Goal: Book appointment/travel/reservation

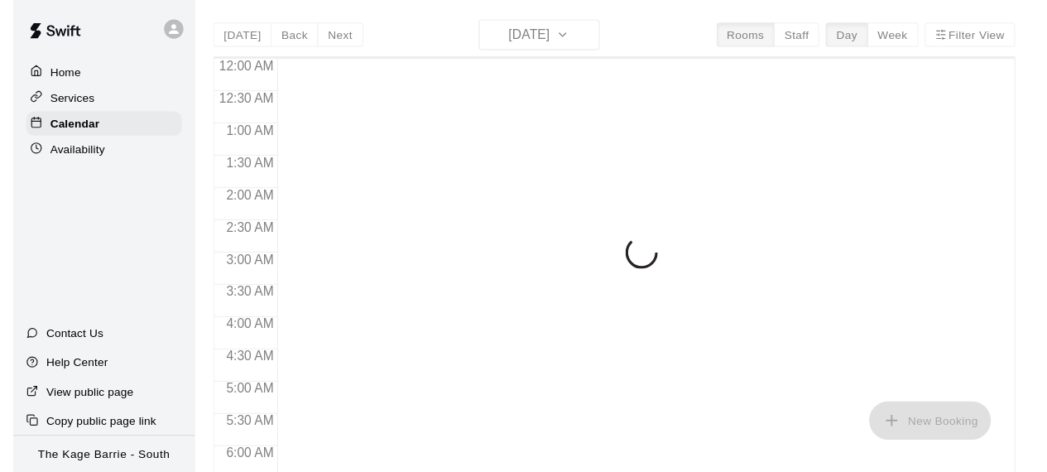
scroll to position [1146, 0]
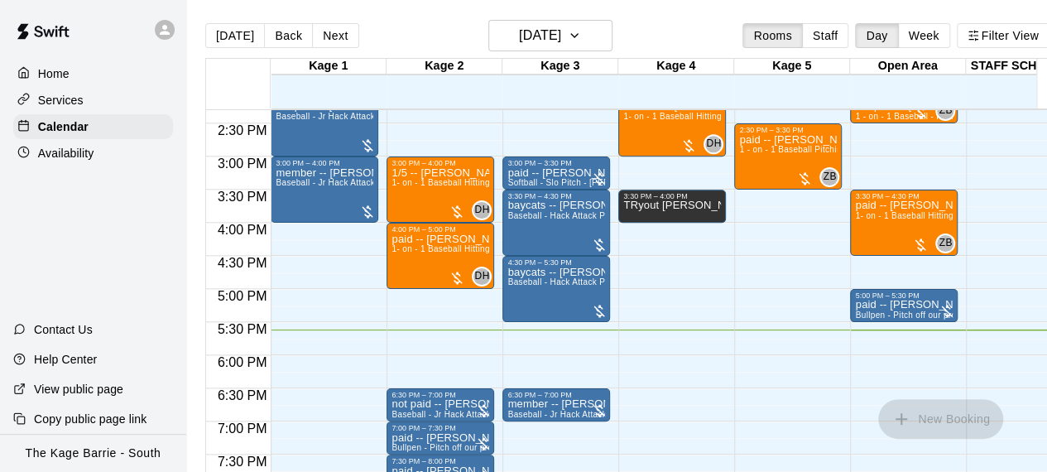
scroll to position [881, 0]
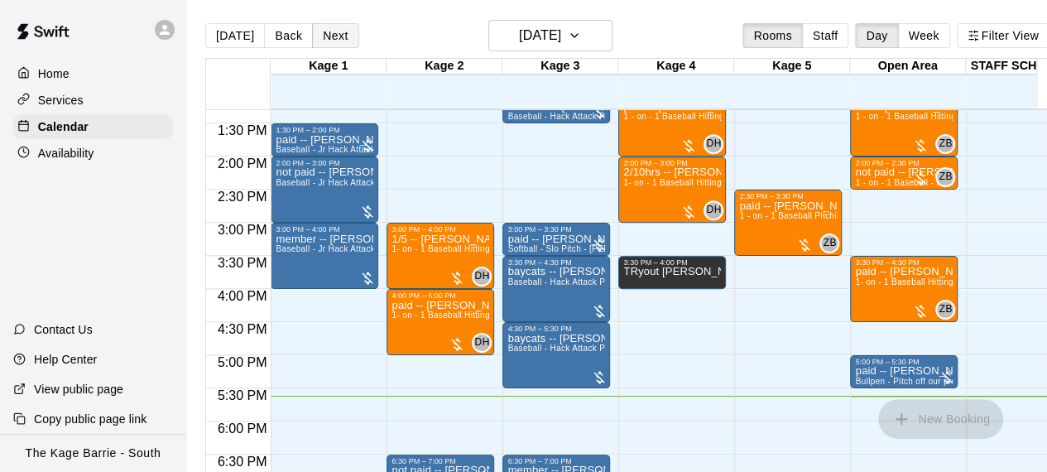
click at [333, 39] on button "Next" at bounding box center [335, 35] width 46 height 25
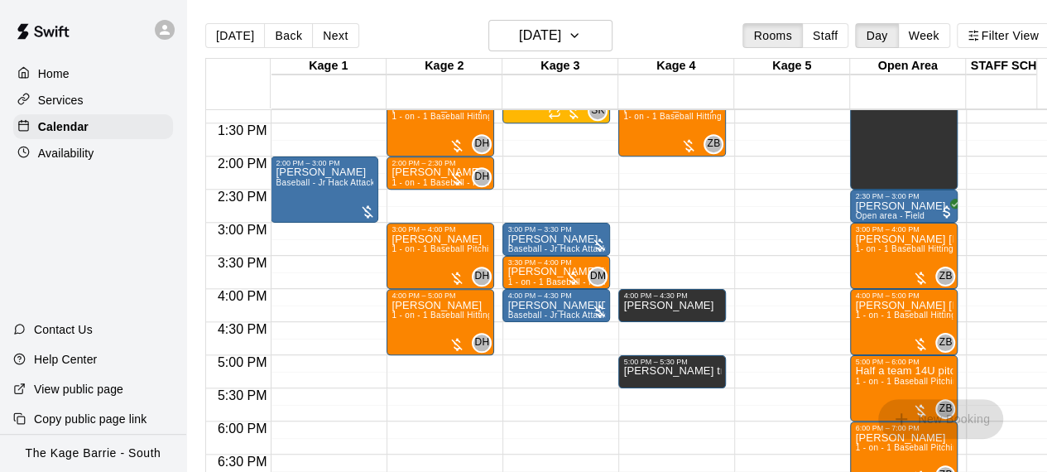
click at [672, 217] on div "12:00 AM – 12:00 PM Closed 12:00 PM – 1:00 PM [PERSON_NAME] 1- on - 1 Baseball …" at bounding box center [672, 23] width 108 height 1589
click at [752, 231] on div "12:00 AM – 12:00 PM Closed 9:00 PM – 11:59 PM Closed" at bounding box center [788, 23] width 108 height 1589
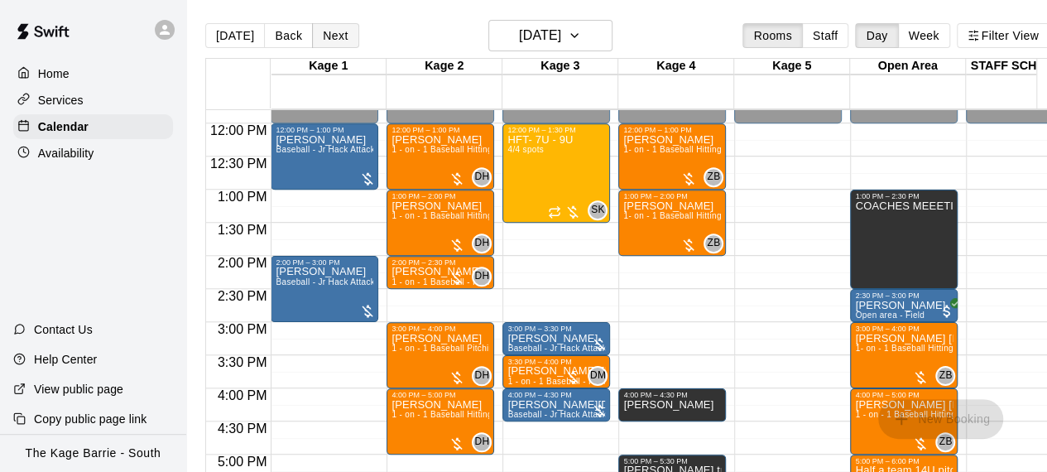
scroll to position [815, 0]
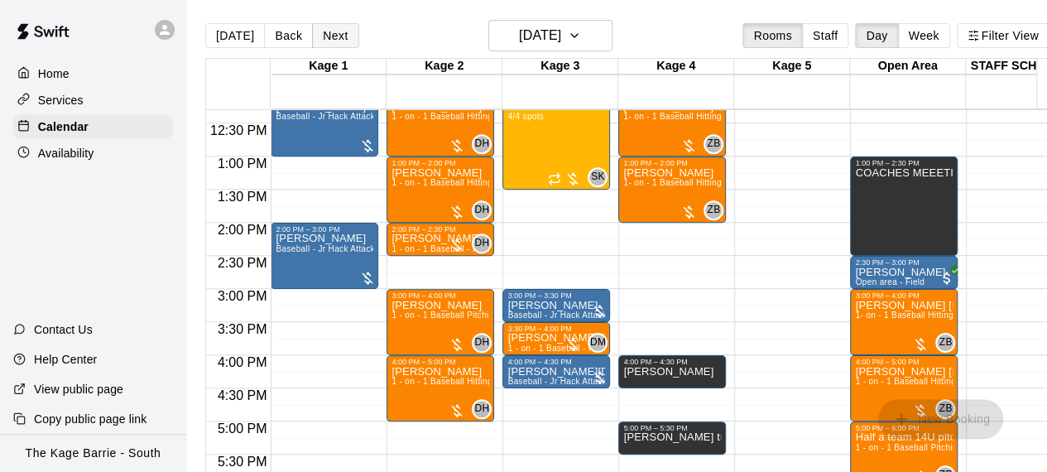
click at [336, 31] on button "Next" at bounding box center [335, 35] width 46 height 25
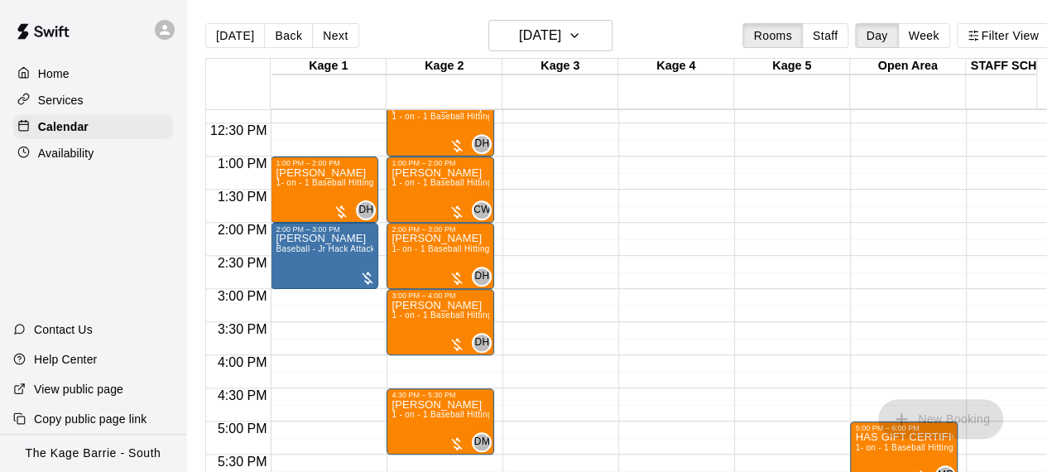
click at [598, 213] on div "12:00 AM – 12:00 PM Closed 9:00 PM – 11:59 PM Closed" at bounding box center [556, 90] width 108 height 1589
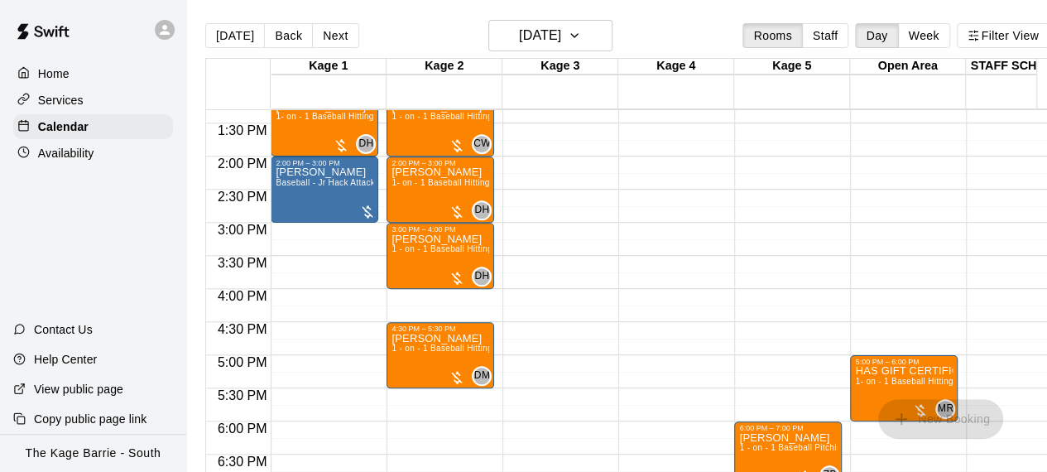
scroll to position [914, 0]
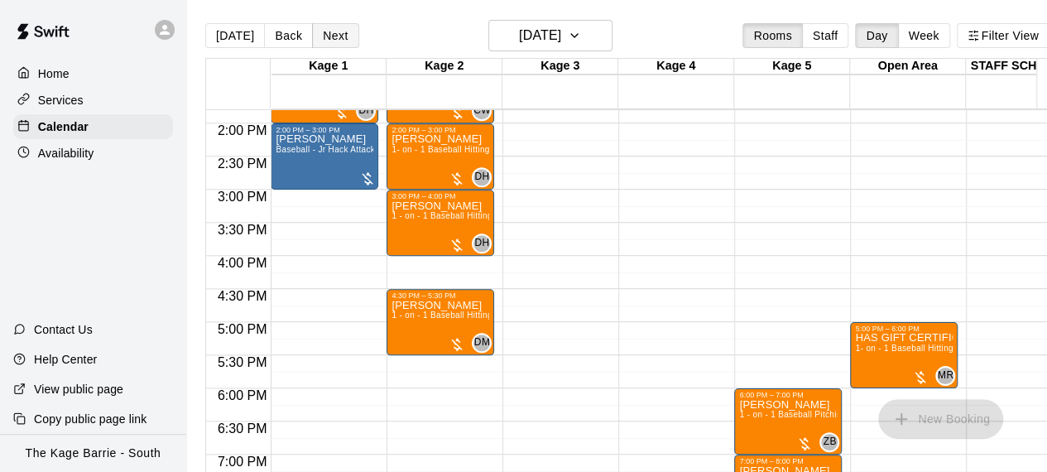
click at [331, 37] on button "Next" at bounding box center [335, 35] width 46 height 25
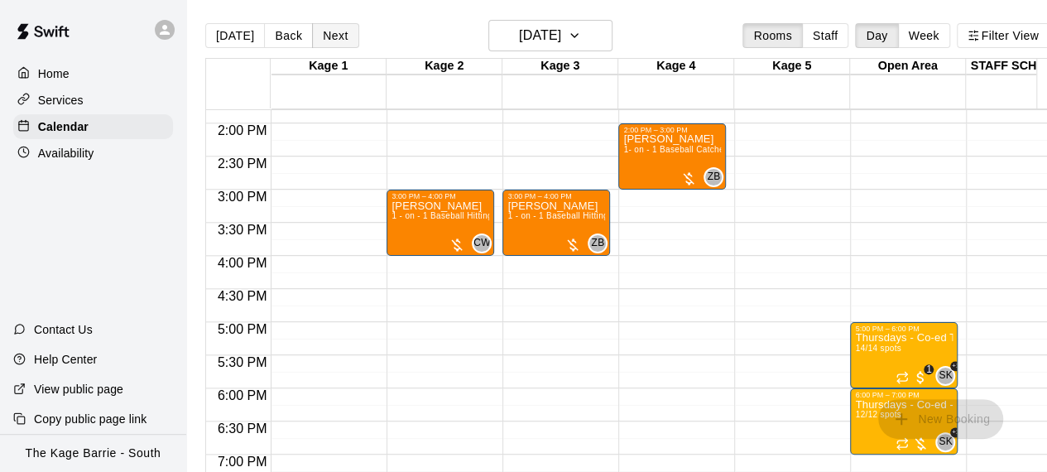
click at [326, 35] on button "Next" at bounding box center [335, 35] width 46 height 25
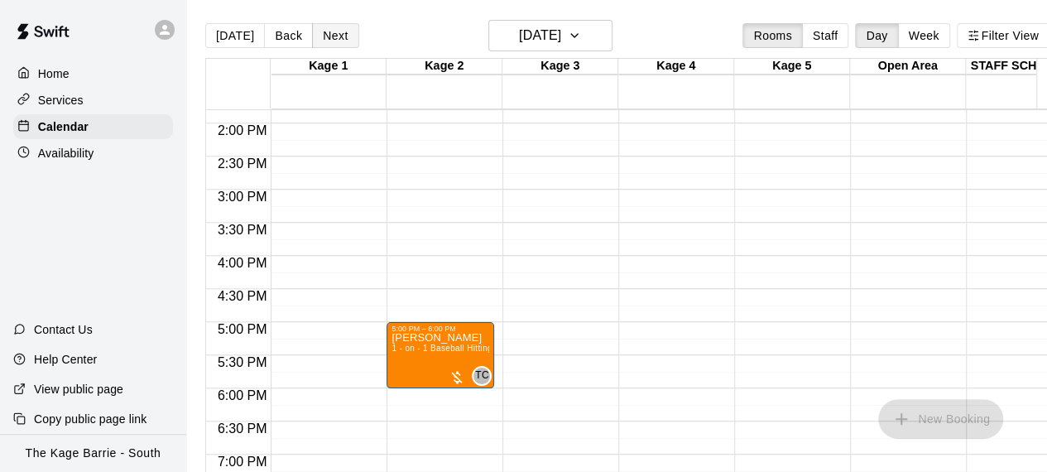
click at [333, 34] on button "Next" at bounding box center [335, 35] width 46 height 25
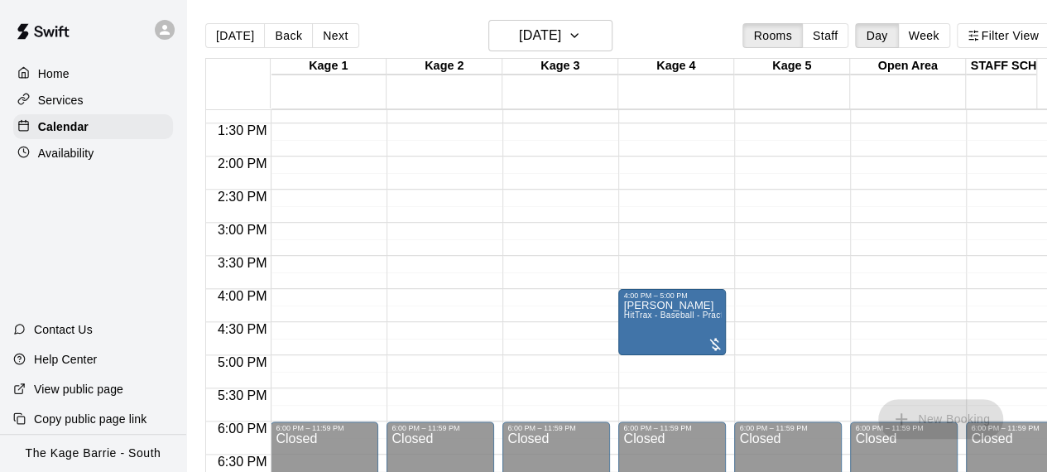
scroll to position [583, 0]
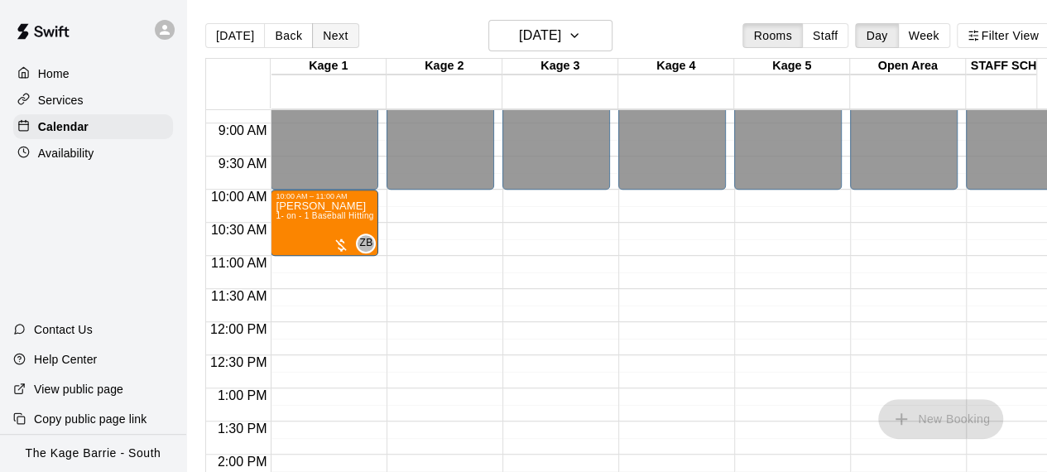
click at [329, 24] on button "Next" at bounding box center [335, 35] width 46 height 25
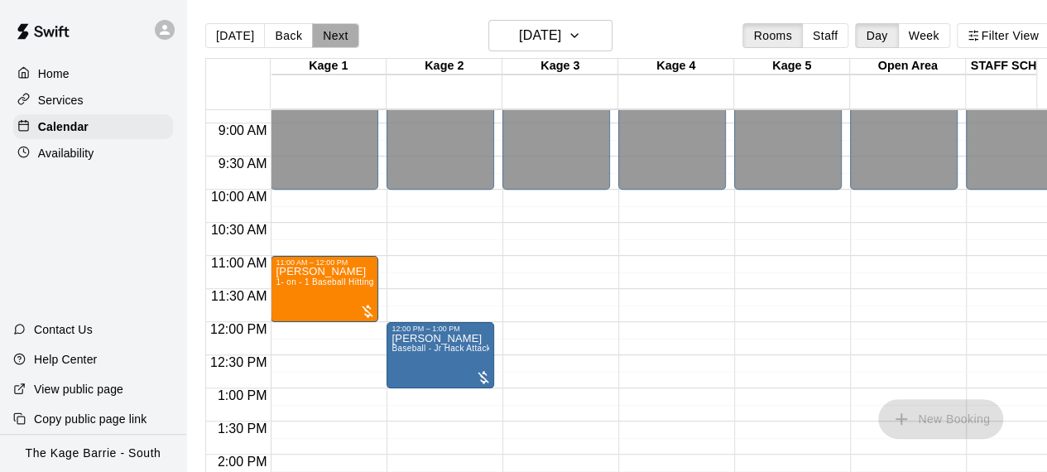
click at [331, 39] on button "Next" at bounding box center [335, 35] width 46 height 25
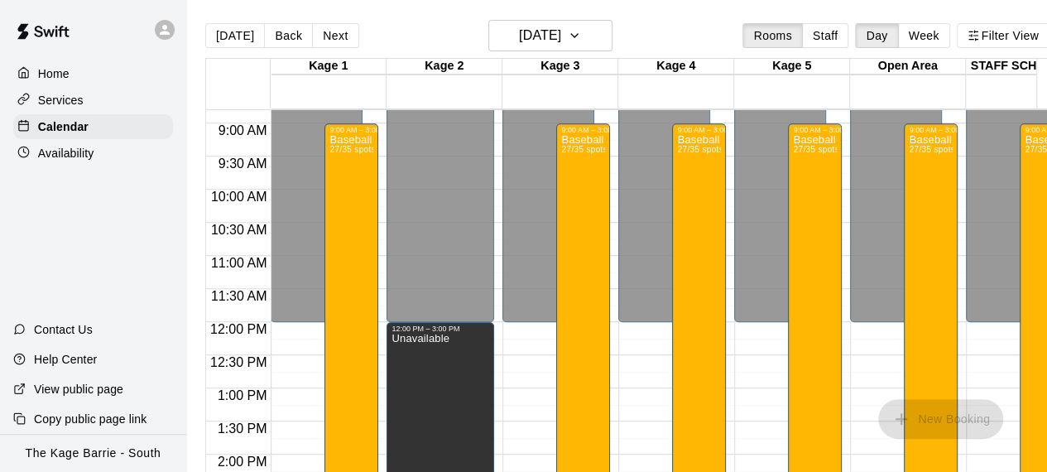
click at [497, 305] on div at bounding box center [444, 313] width 115 height 17
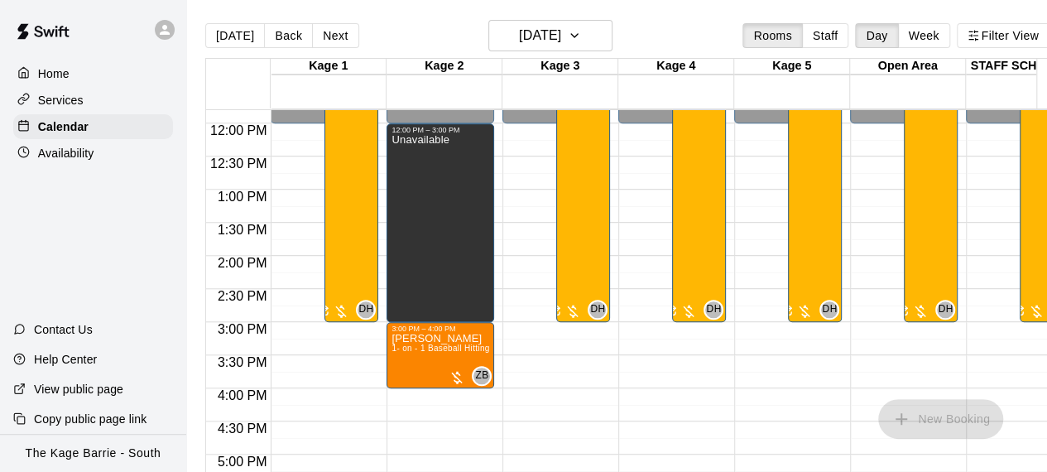
scroll to position [914, 0]
